Goal: Find specific page/section: Find specific page/section

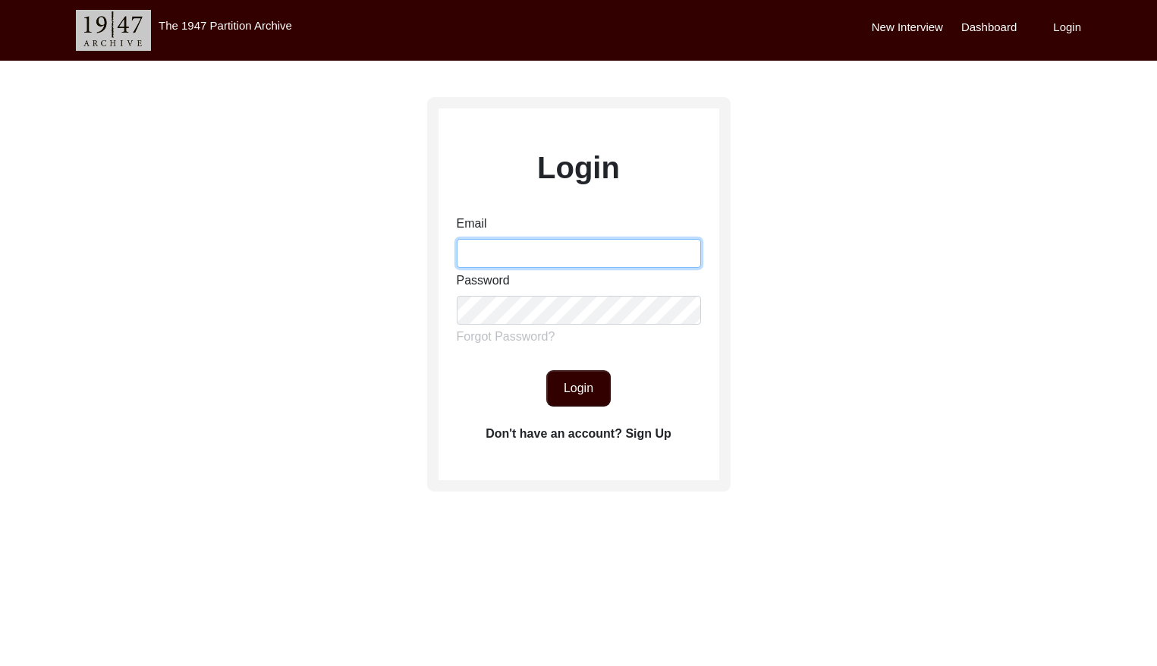
drag, startPoint x: 501, startPoint y: 238, endPoint x: 500, endPoint y: 251, distance: 12.9
click at [501, 239] on input "Email" at bounding box center [579, 253] width 244 height 29
type input "[EMAIL_ADDRESS][DOMAIN_NAME]"
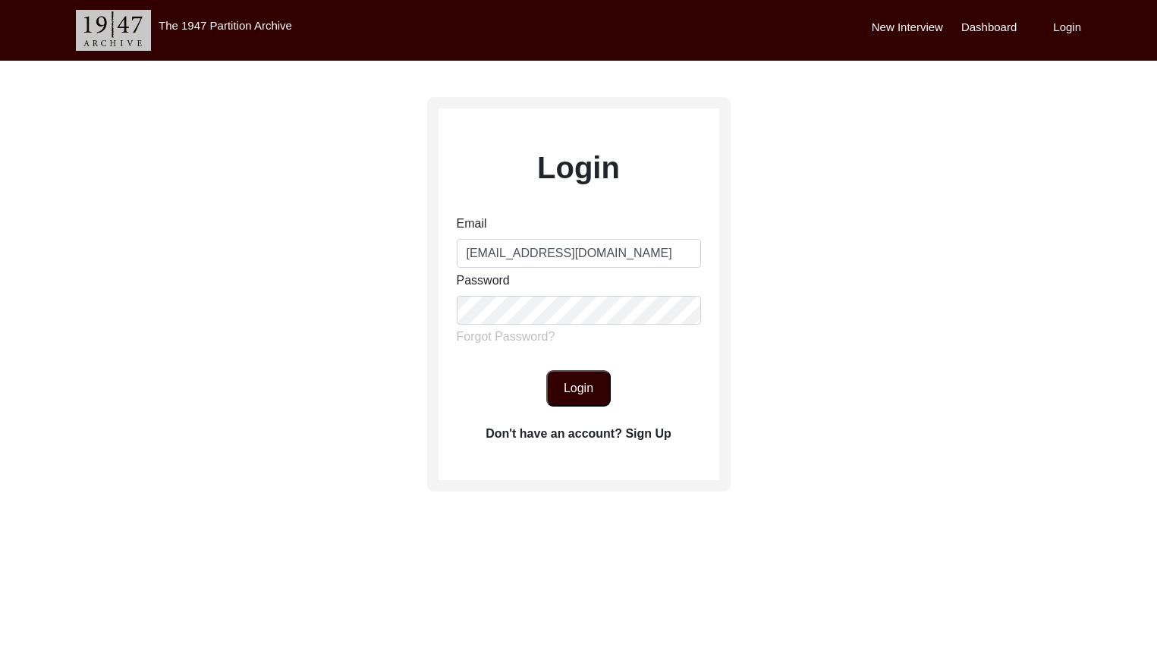
click at [558, 401] on button "Login" at bounding box center [578, 388] width 64 height 36
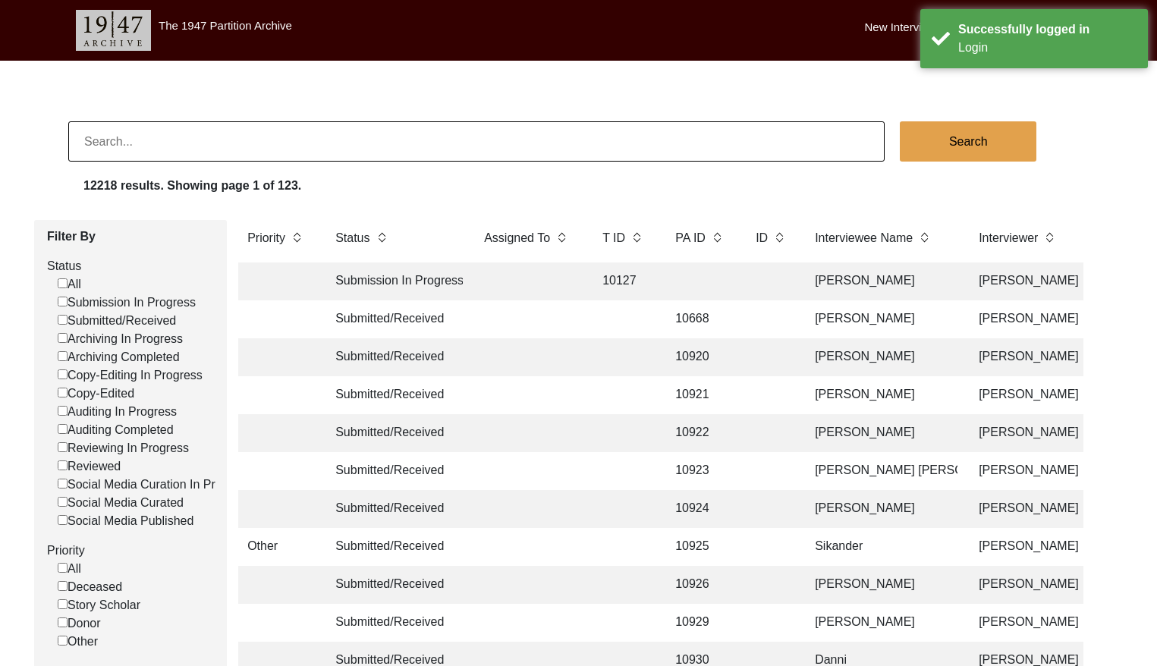
click at [61, 320] on input "Submitted/Received" at bounding box center [63, 320] width 10 height 10
checkbox input "false"
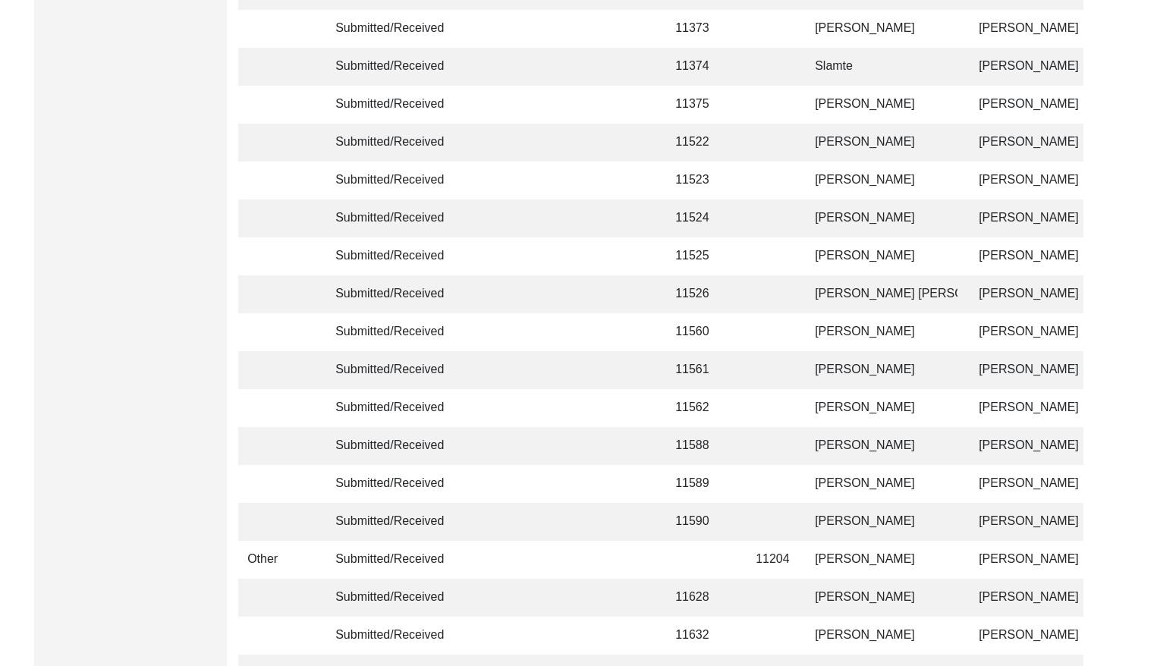
scroll to position [3579, 0]
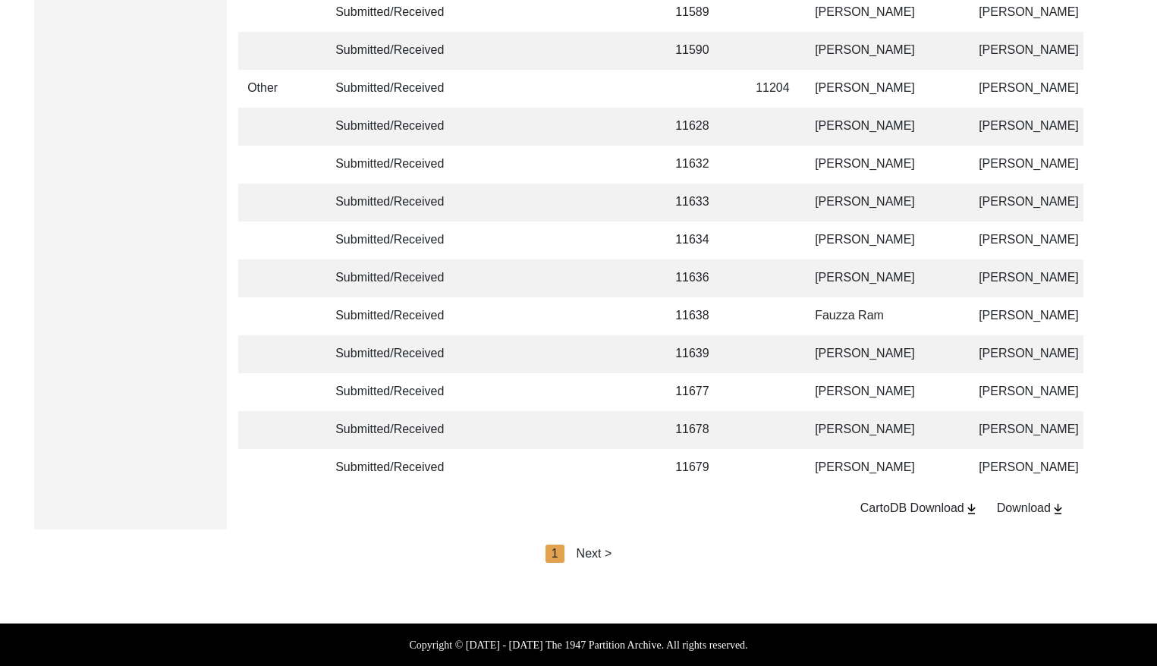
click at [598, 553] on div "Next >" at bounding box center [594, 554] width 36 height 18
click at [642, 551] on div "Next >" at bounding box center [629, 554] width 36 height 18
click at [638, 554] on div "Next >" at bounding box center [629, 554] width 36 height 18
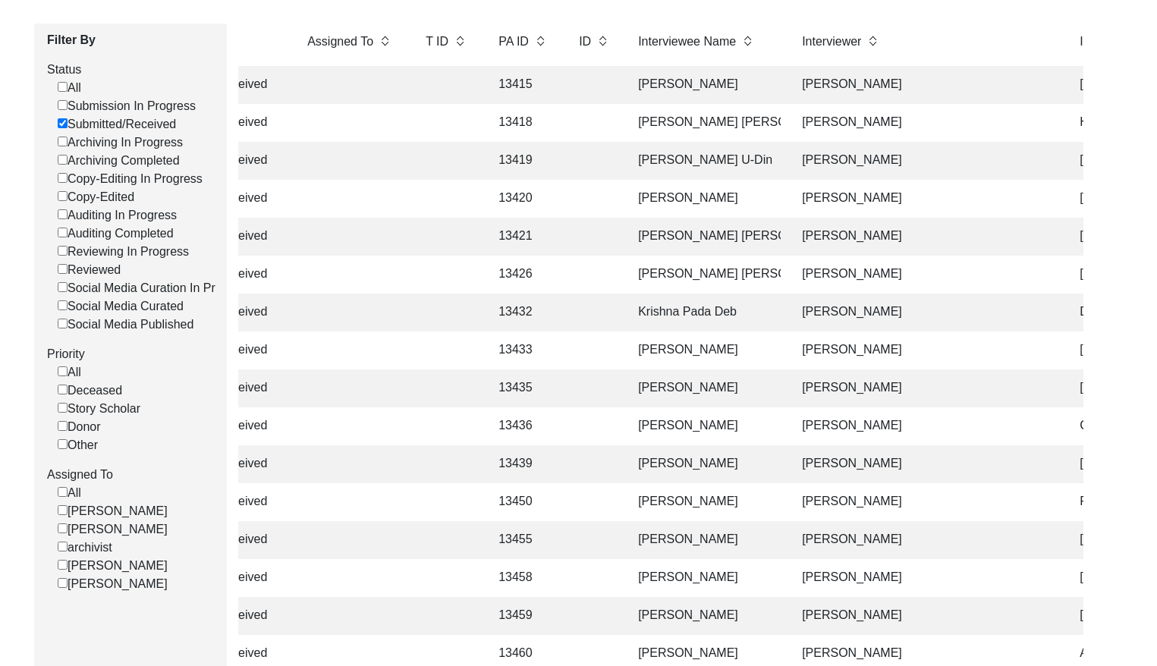
scroll to position [0, 0]
